Goal: Information Seeking & Learning: Learn about a topic

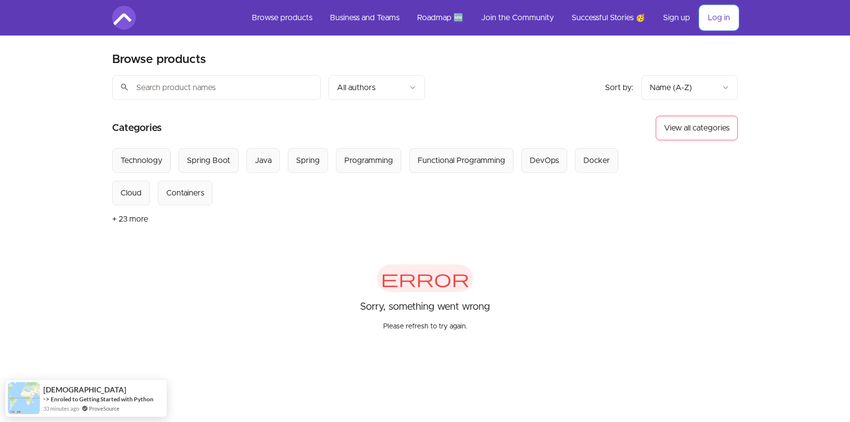
click at [717, 21] on link "Log in" at bounding box center [719, 18] width 38 height 24
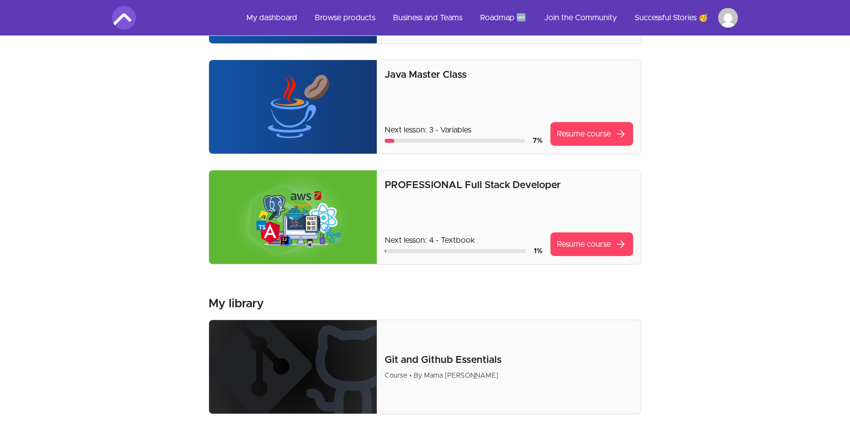
scroll to position [278, 0]
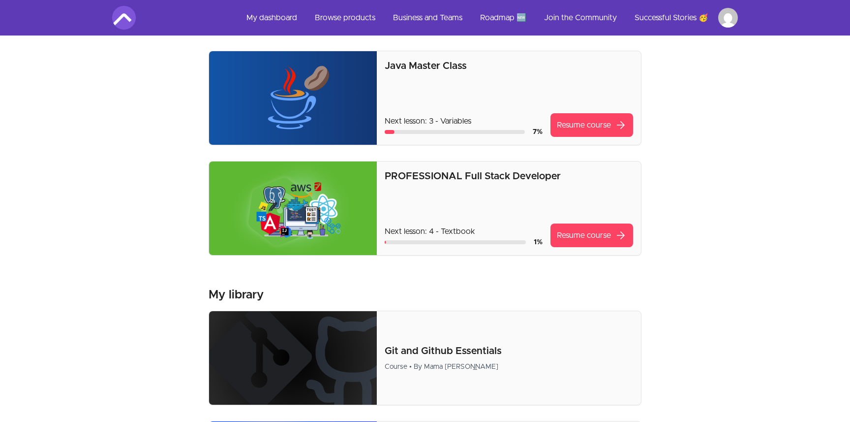
click at [434, 173] on p "PROFESSIONAL Full Stack Developer" at bounding box center [509, 176] width 248 height 14
click at [574, 237] on link "Resume course arrow_forward" at bounding box center [591, 235] width 83 height 24
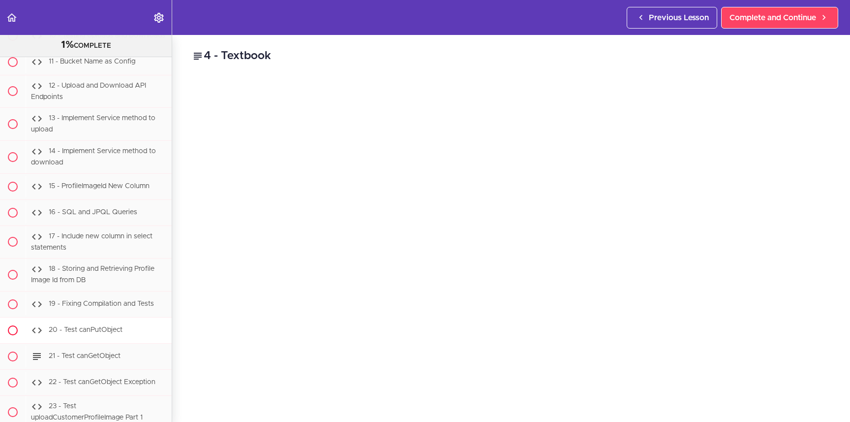
scroll to position [23022, 0]
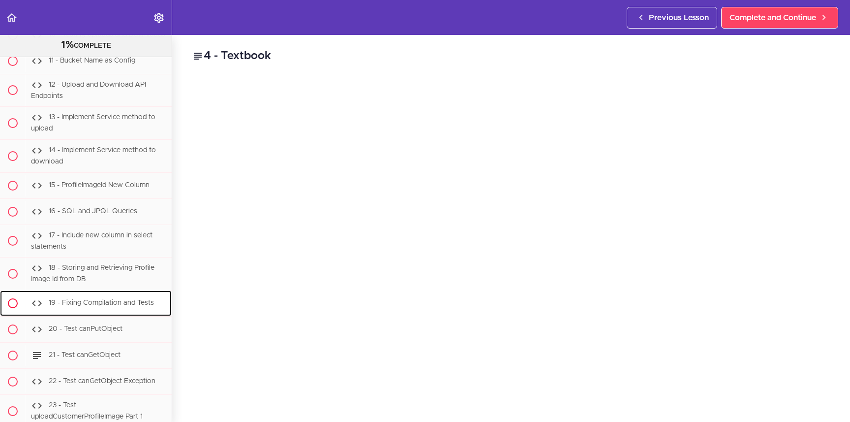
click at [105, 299] on span "19 - Fixing Compilation and Tests" at bounding box center [101, 302] width 105 height 7
click at [74, 299] on span "19 - Fixing Compilation and Tests" at bounding box center [101, 302] width 105 height 7
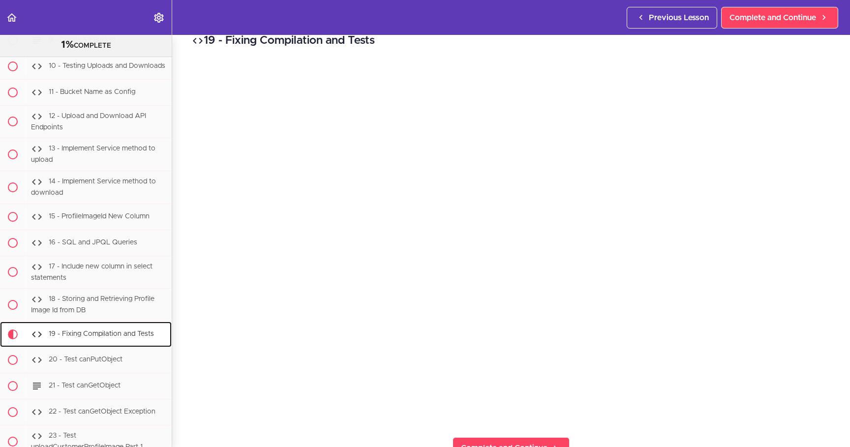
scroll to position [14, 0]
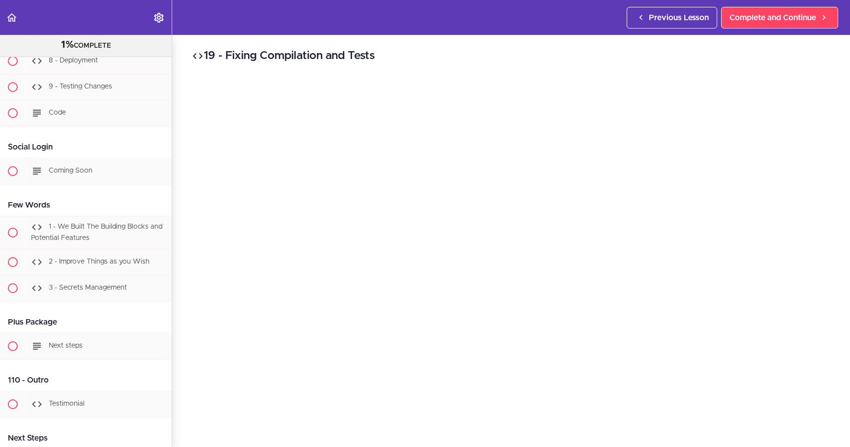
scroll to position [24850, 0]
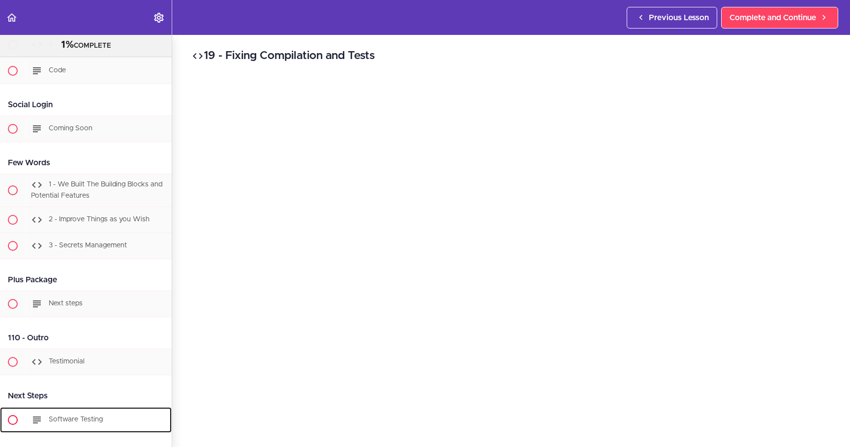
click at [61, 416] on span "Software Testing" at bounding box center [76, 419] width 54 height 7
click at [75, 416] on span "Software Testing" at bounding box center [76, 419] width 54 height 7
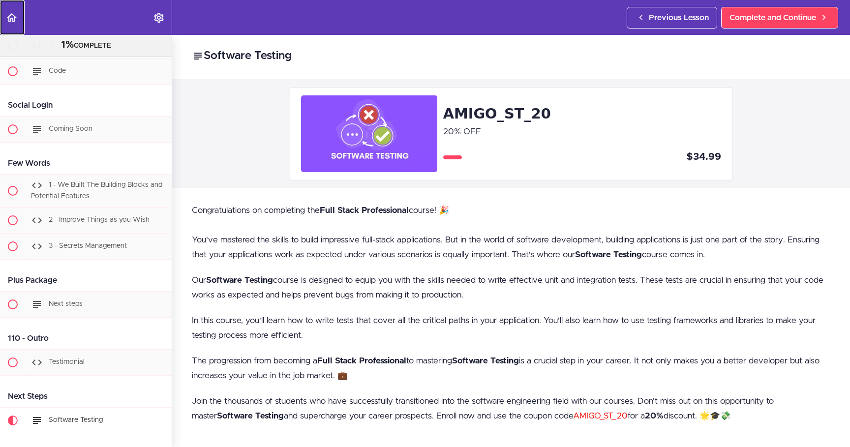
click at [10, 14] on use "Back to course curriculum" at bounding box center [12, 17] width 10 height 8
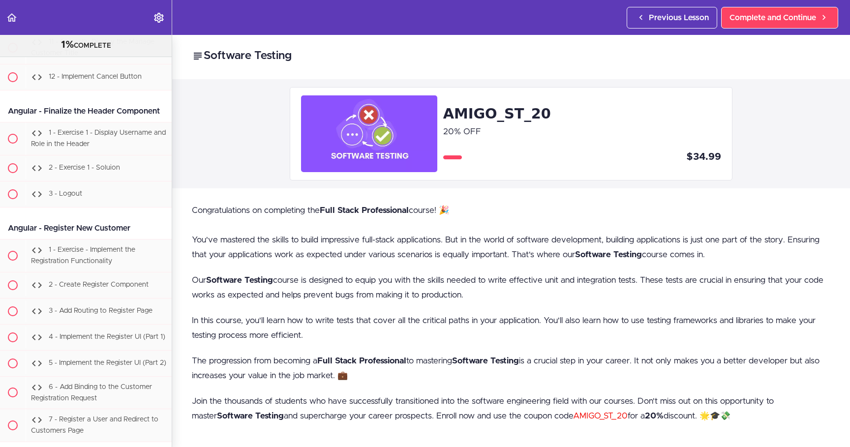
scroll to position [24850, 0]
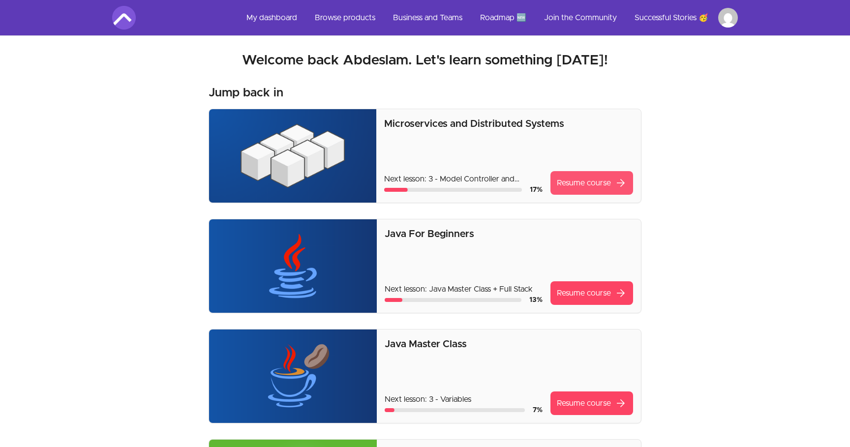
click at [588, 181] on link "Resume course arrow_forward" at bounding box center [591, 183] width 83 height 24
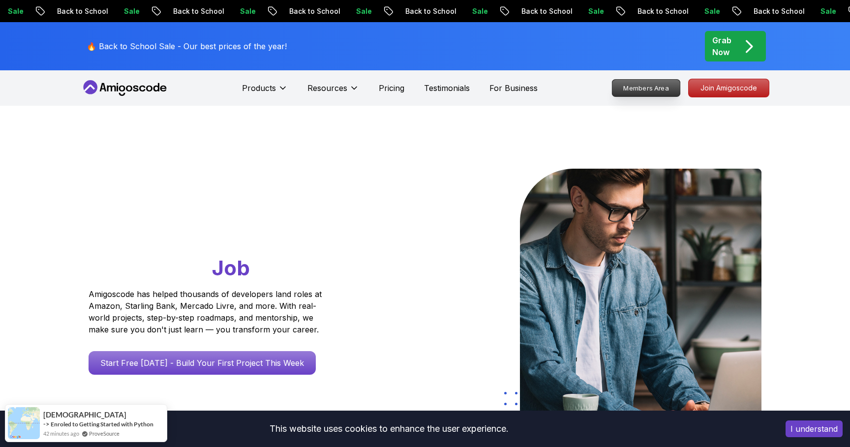
click at [648, 91] on p "Members Area" at bounding box center [646, 88] width 68 height 17
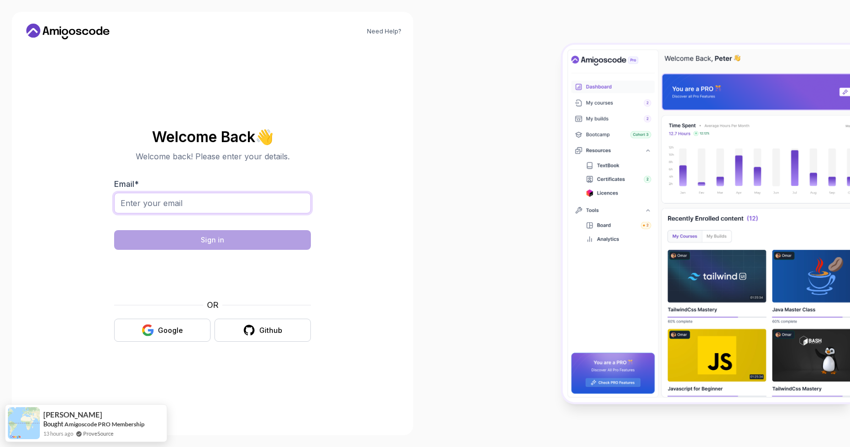
click at [166, 206] on input "Email *" at bounding box center [212, 203] width 197 height 21
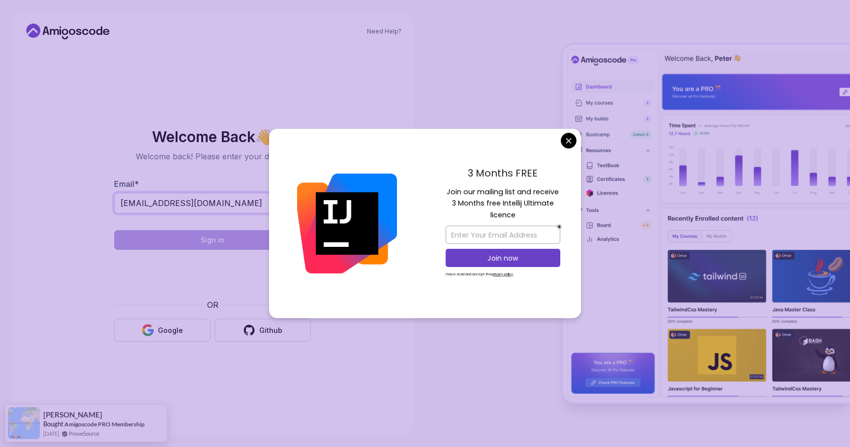
type input "[EMAIL_ADDRESS][DOMAIN_NAME]"
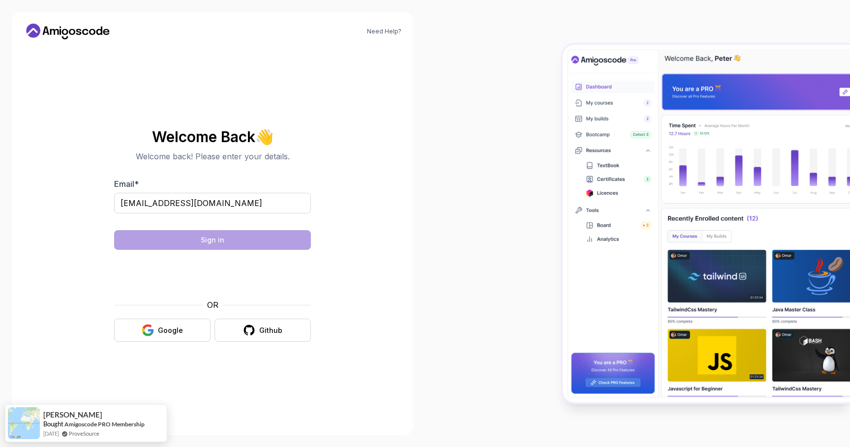
click at [566, 142] on body "Need Help? Welcome Back 👋 Welcome back! Please enter your details. Email * [EMA…" at bounding box center [425, 223] width 850 height 447
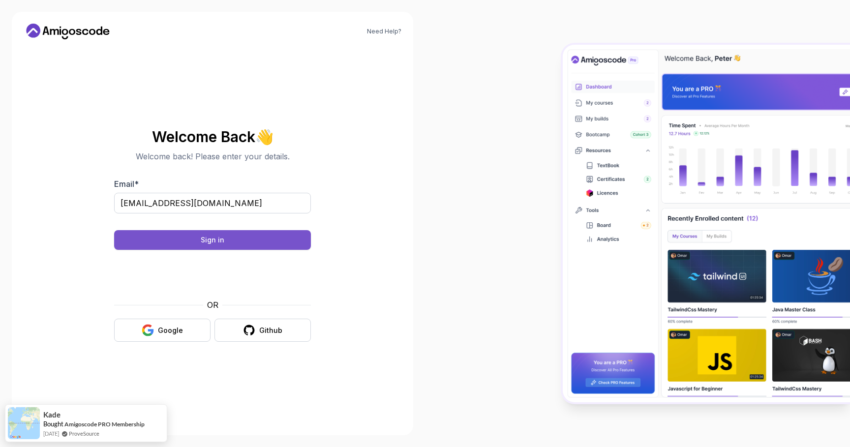
click at [207, 237] on div "Sign in" at bounding box center [213, 240] width 24 height 10
